Goal: Task Accomplishment & Management: Use online tool/utility

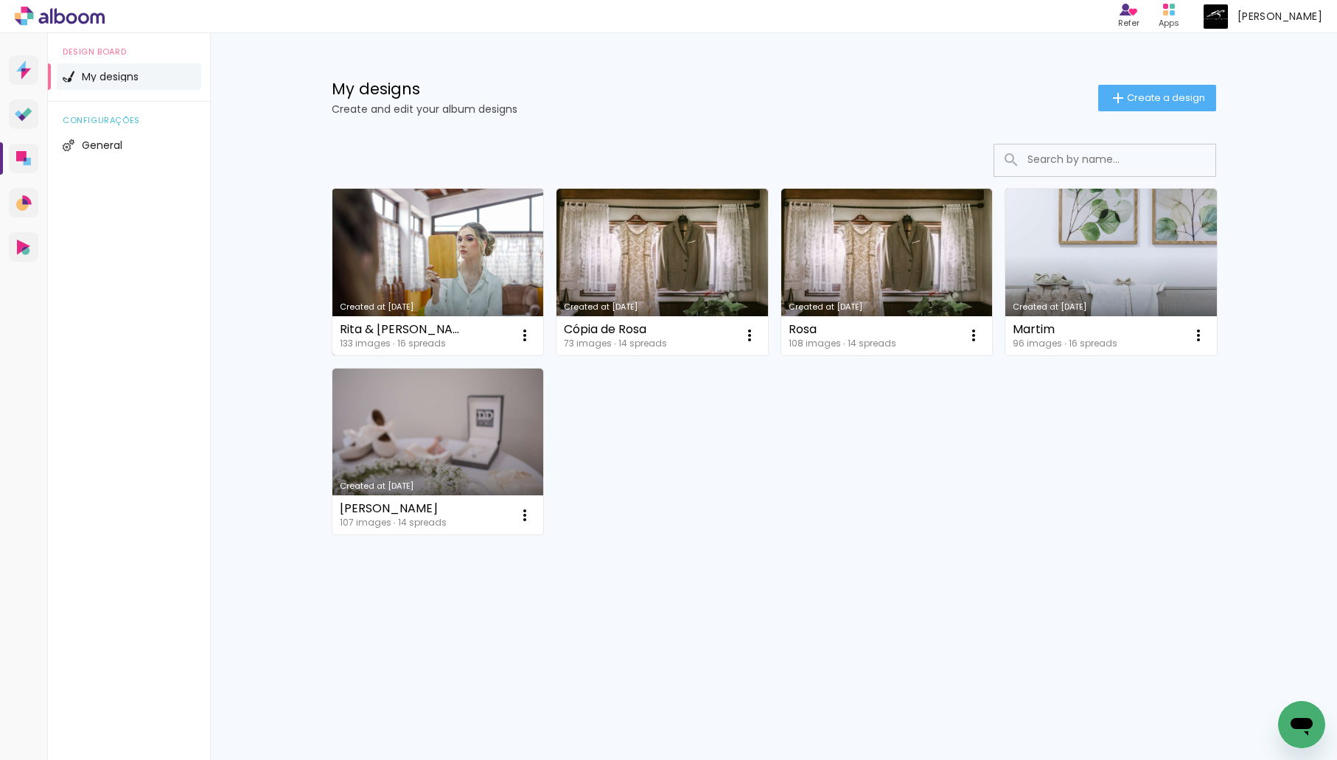
click at [488, 248] on link "Created at [DATE]" at bounding box center [439, 272] width 212 height 167
